Goal: Information Seeking & Learning: Learn about a topic

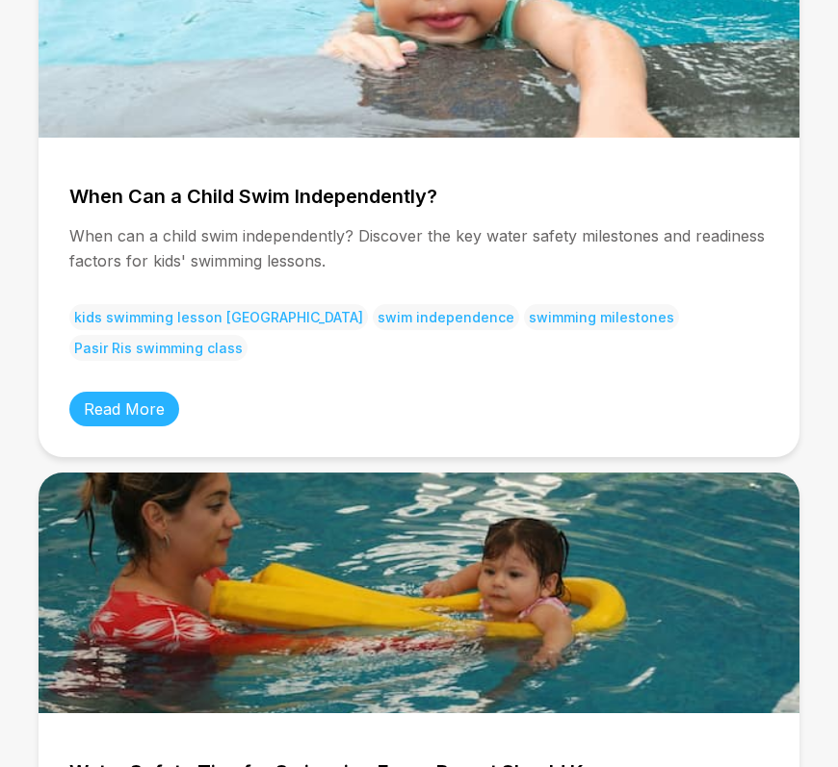
scroll to position [418, 0]
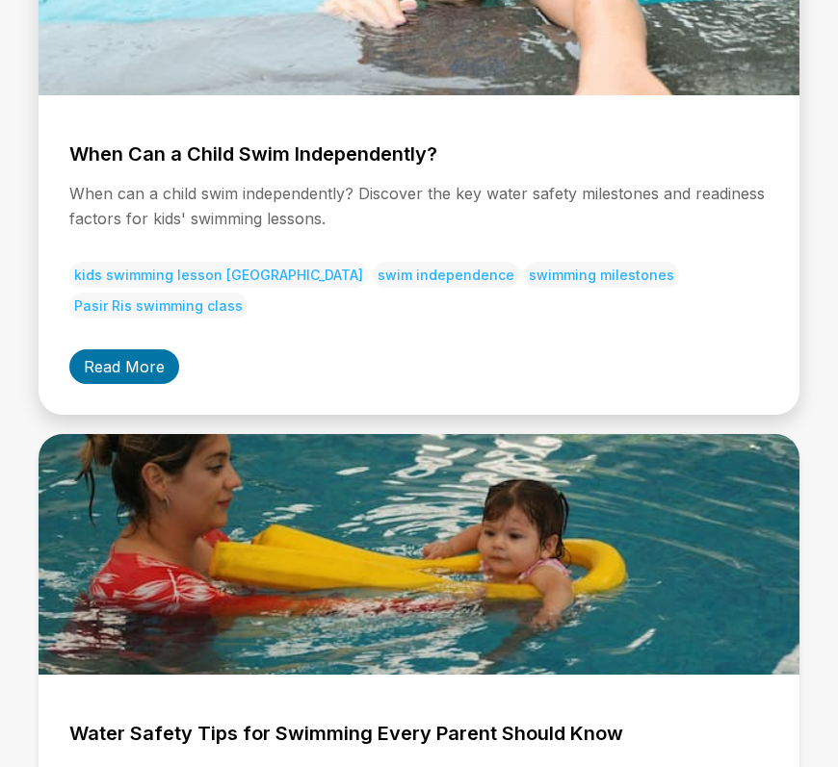
click at [127, 349] on link "Read More" at bounding box center [124, 366] width 110 height 35
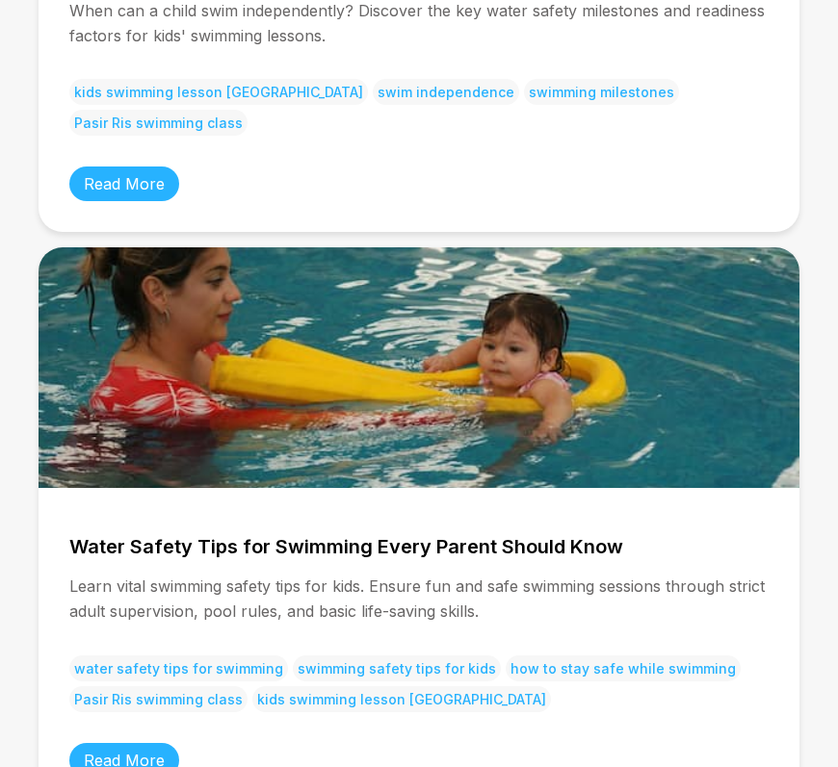
scroll to position [2530, 0]
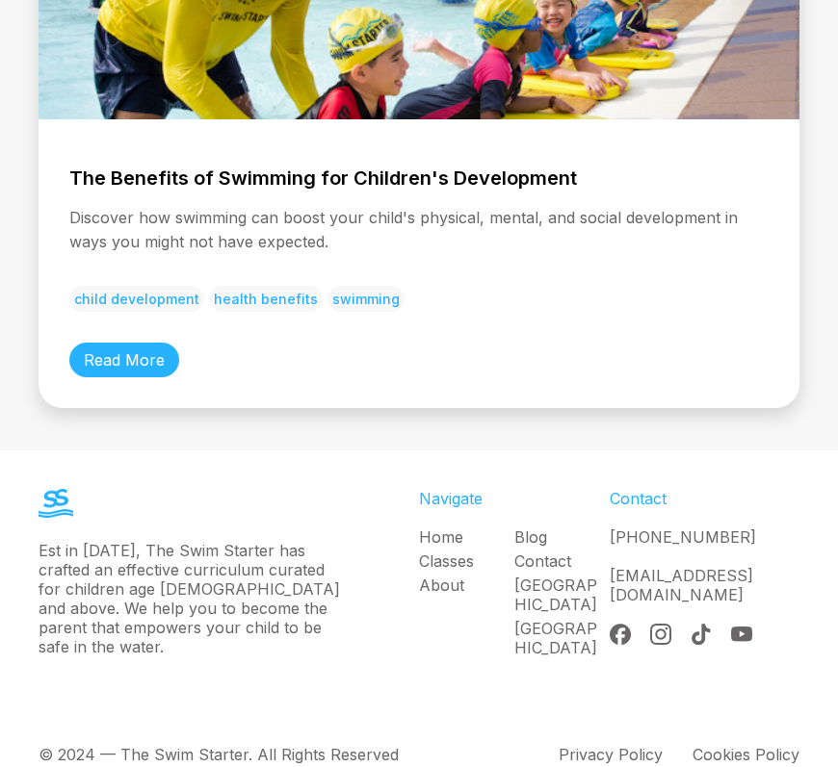
click at [607, 284] on div "The Benefits of Swimming for Children's Development Discover how swimming can b…" at bounding box center [419, 263] width 761 height 289
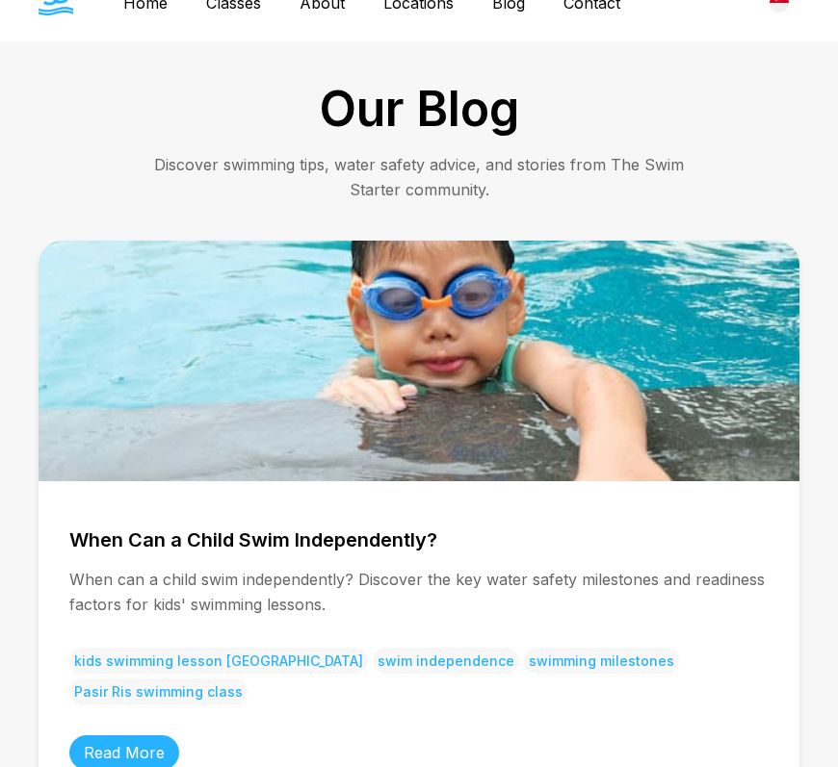
scroll to position [0, 0]
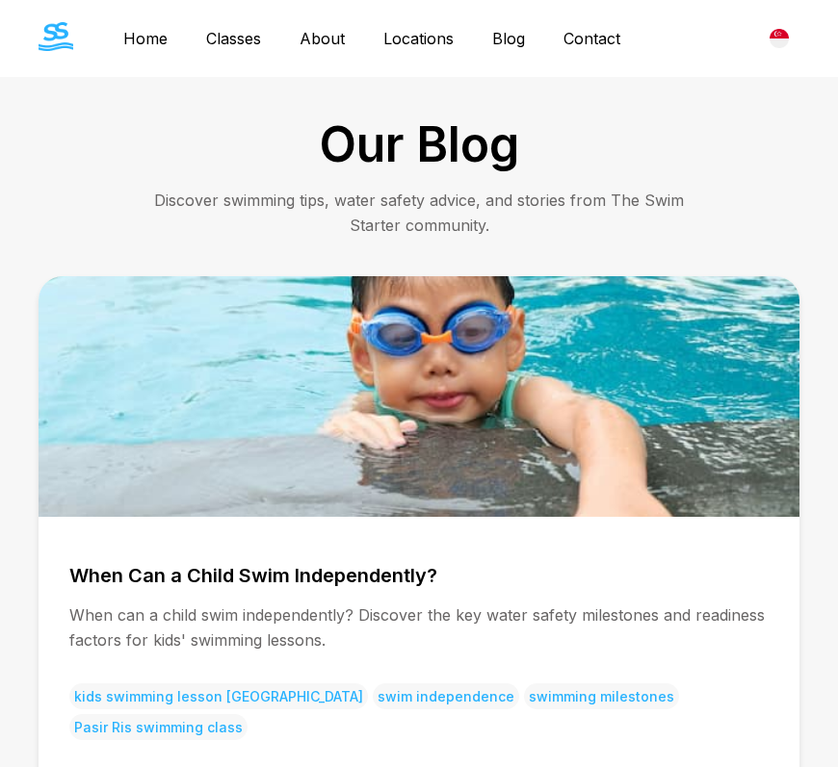
click at [701, 0] on div "Home Classes About Locations Bishan Sengkang Clementi Pasir Ris Blog Contact Bo…" at bounding box center [419, 38] width 838 height 77
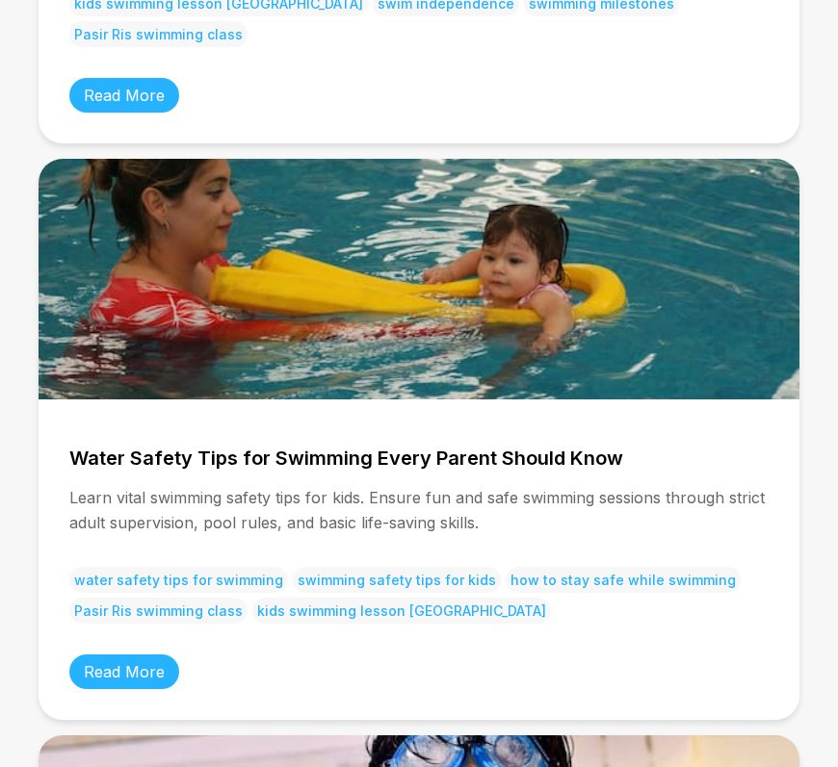
scroll to position [701, 0]
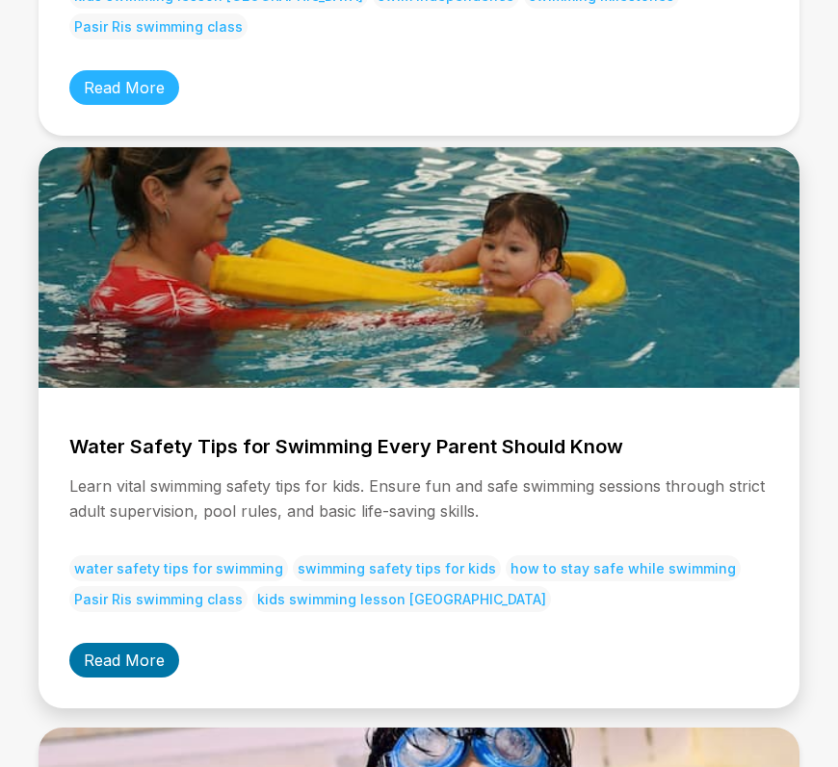
click at [158, 643] on link "Read More" at bounding box center [124, 660] width 110 height 35
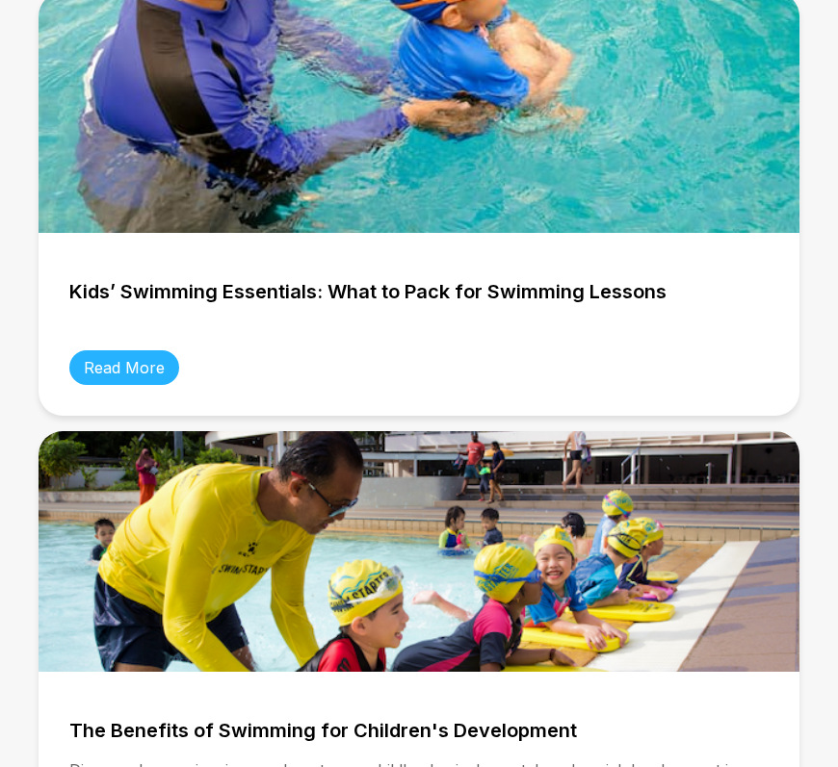
scroll to position [1986, 0]
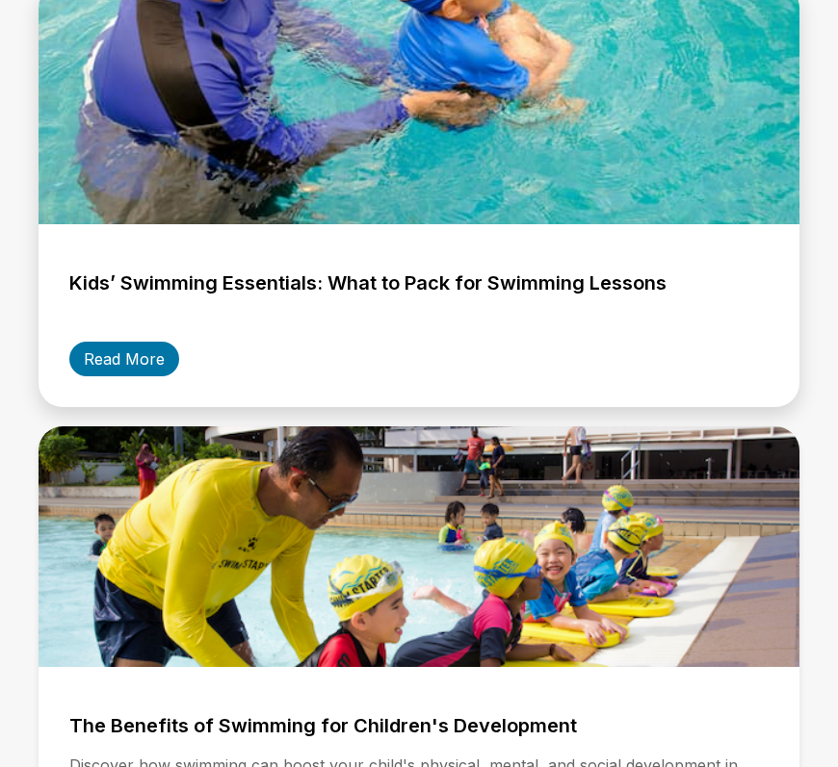
click at [104, 342] on link "Read More" at bounding box center [124, 359] width 110 height 35
click at [134, 342] on link "Read More" at bounding box center [124, 359] width 110 height 35
